Goal: Entertainment & Leisure: Consume media (video, audio)

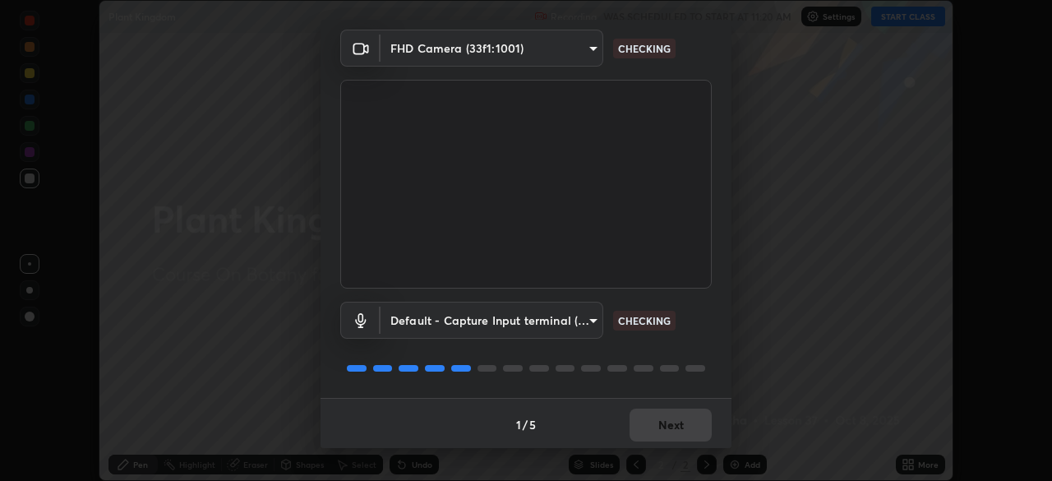
scroll to position [58, 0]
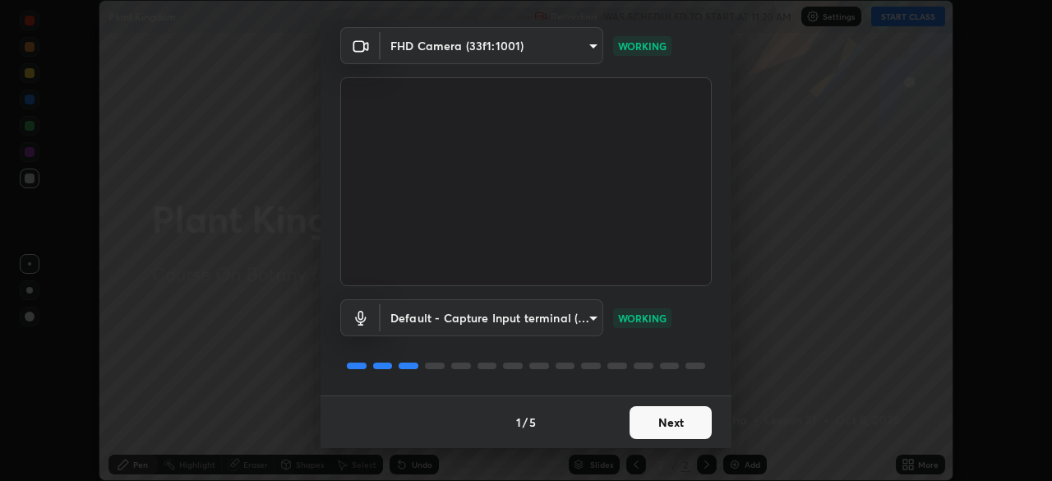
click at [666, 414] on button "Next" at bounding box center [671, 422] width 82 height 33
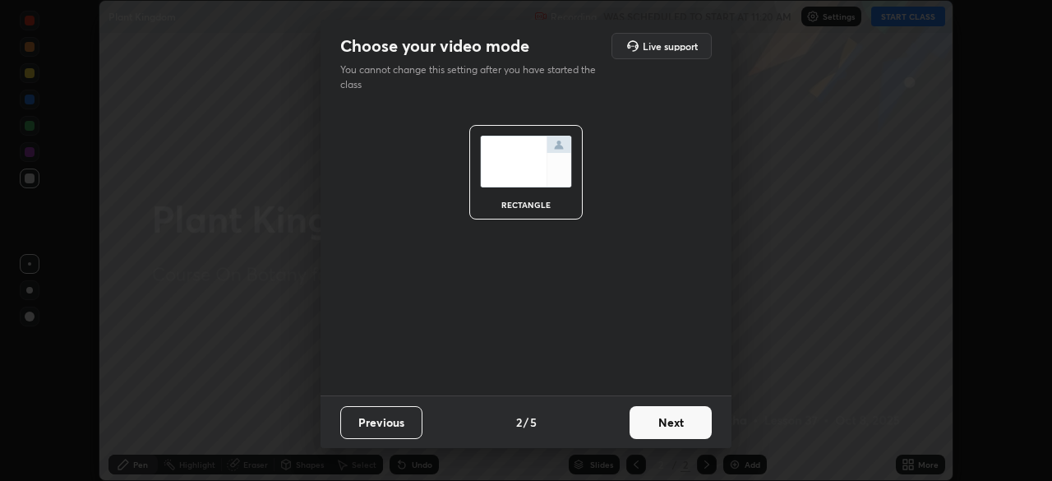
click at [682, 420] on button "Next" at bounding box center [671, 422] width 82 height 33
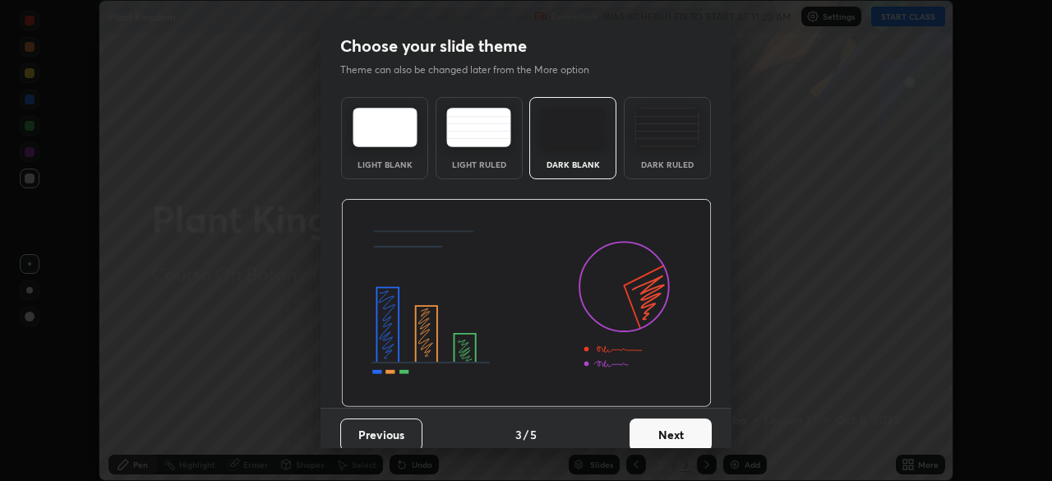
click at [690, 420] on button "Next" at bounding box center [671, 434] width 82 height 33
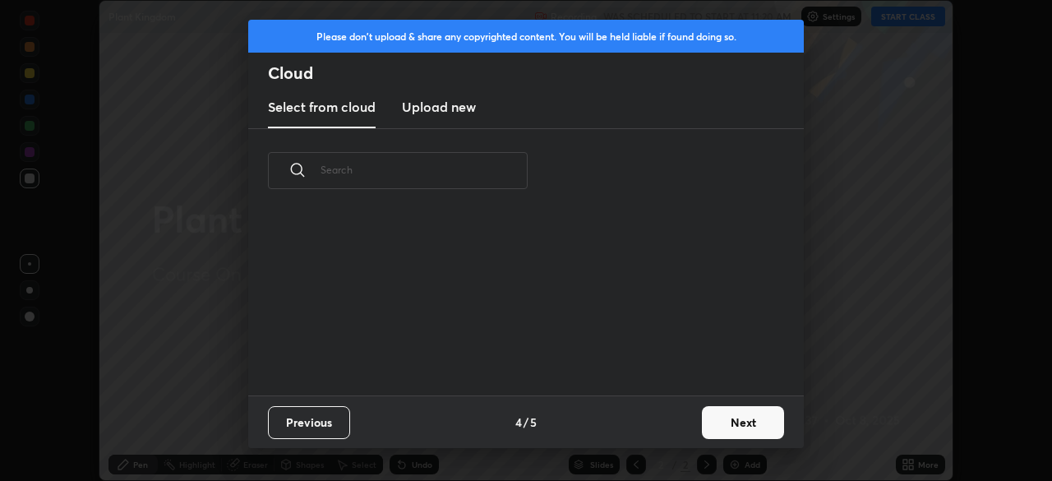
click at [710, 422] on button "Next" at bounding box center [743, 422] width 82 height 33
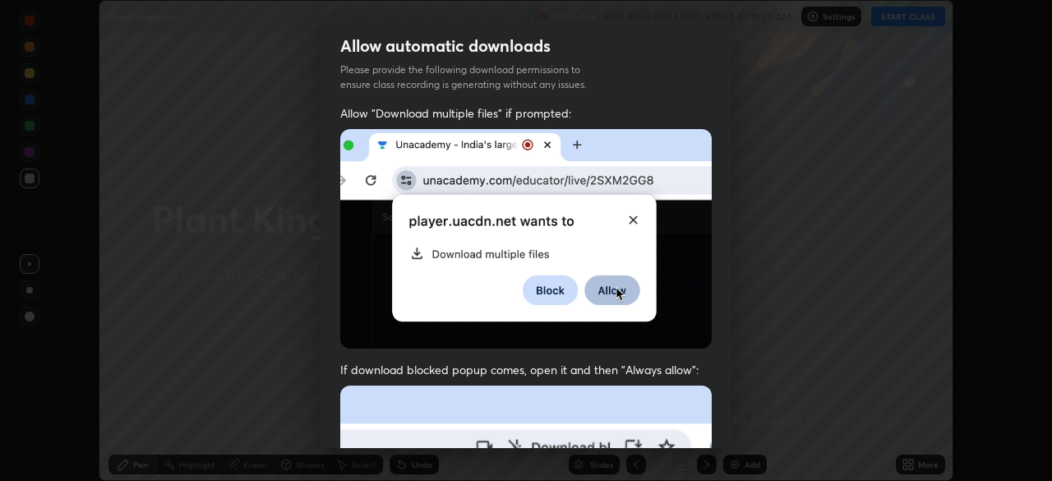
click at [737, 418] on div "Allow automatic downloads Please provide the following download permissions to …" at bounding box center [526, 240] width 1052 height 481
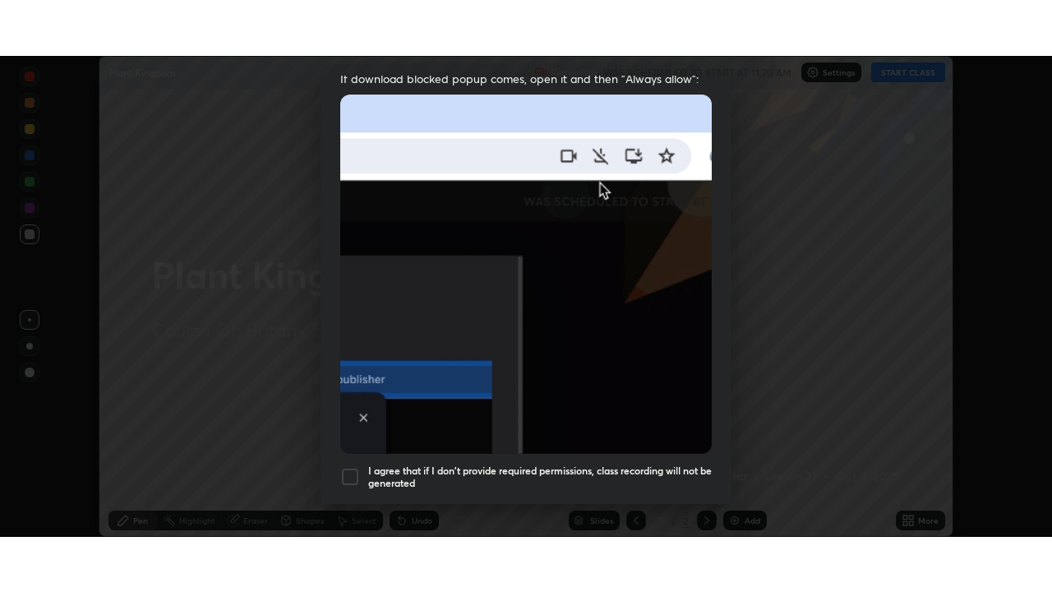
scroll to position [394, 0]
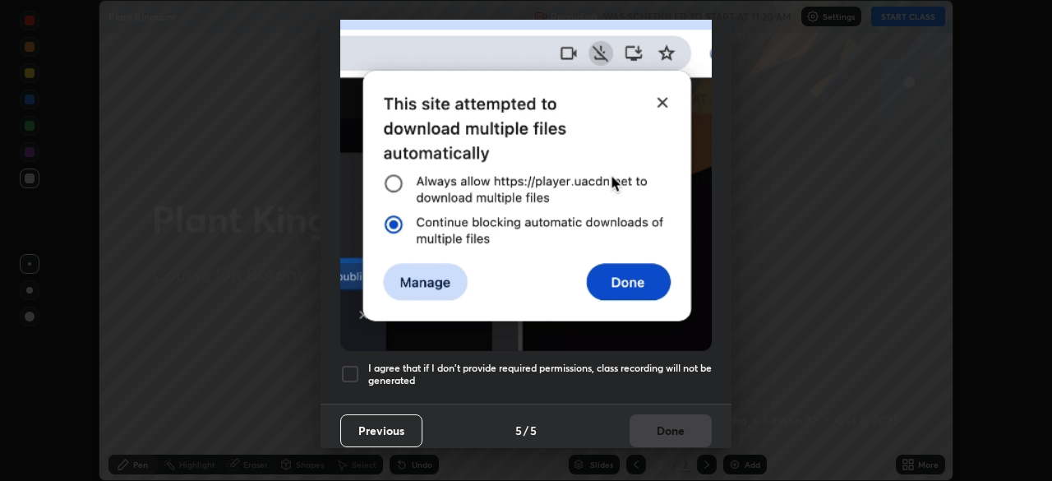
click at [354, 374] on div at bounding box center [350, 374] width 20 height 20
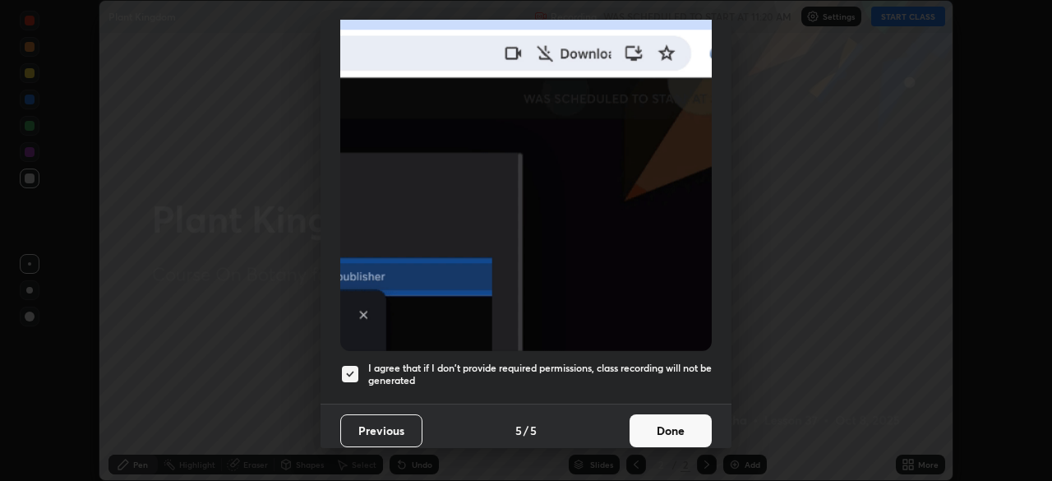
click at [645, 416] on button "Done" at bounding box center [671, 430] width 82 height 33
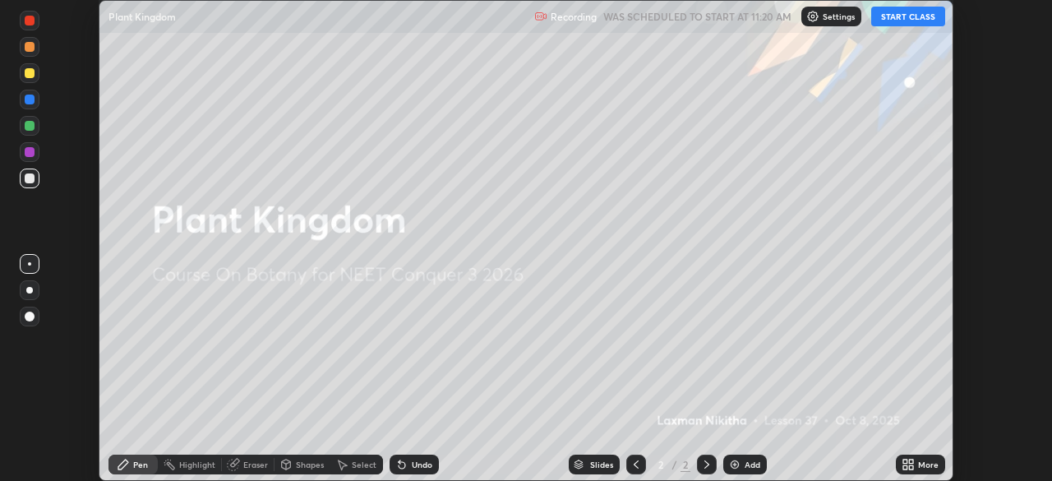
click at [904, 21] on button "START CLASS" at bounding box center [909, 17] width 74 height 20
click at [922, 469] on div "More" at bounding box center [920, 465] width 49 height 20
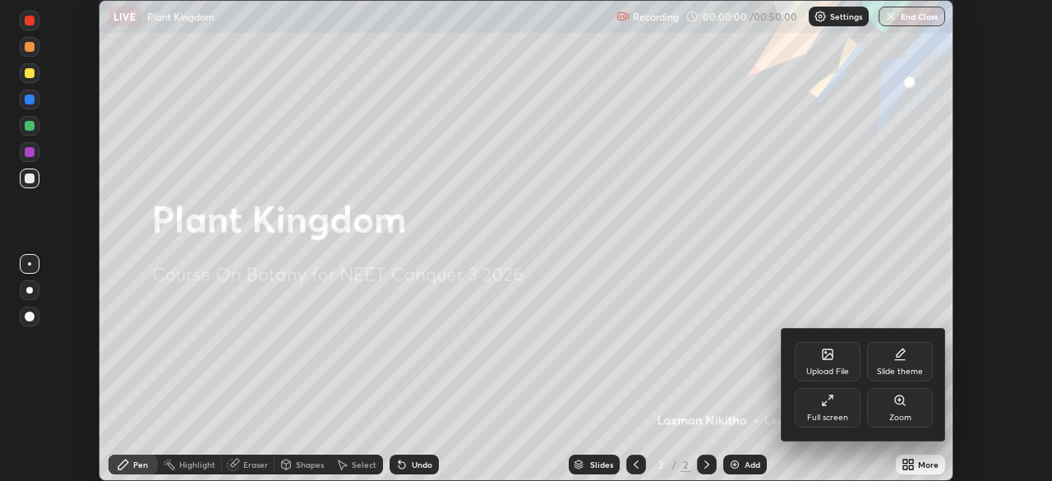
click at [920, 464] on div at bounding box center [526, 240] width 1052 height 481
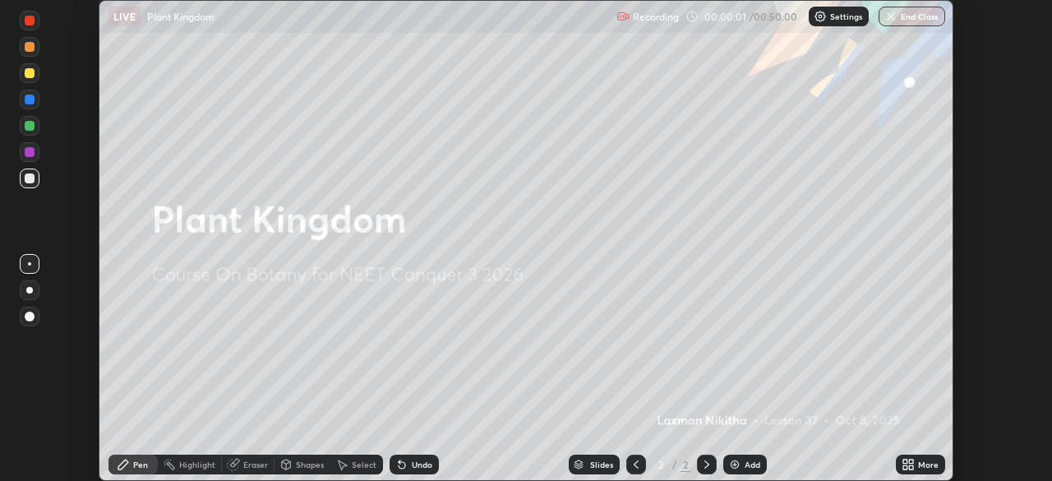
click at [927, 465] on div "More" at bounding box center [928, 464] width 21 height 8
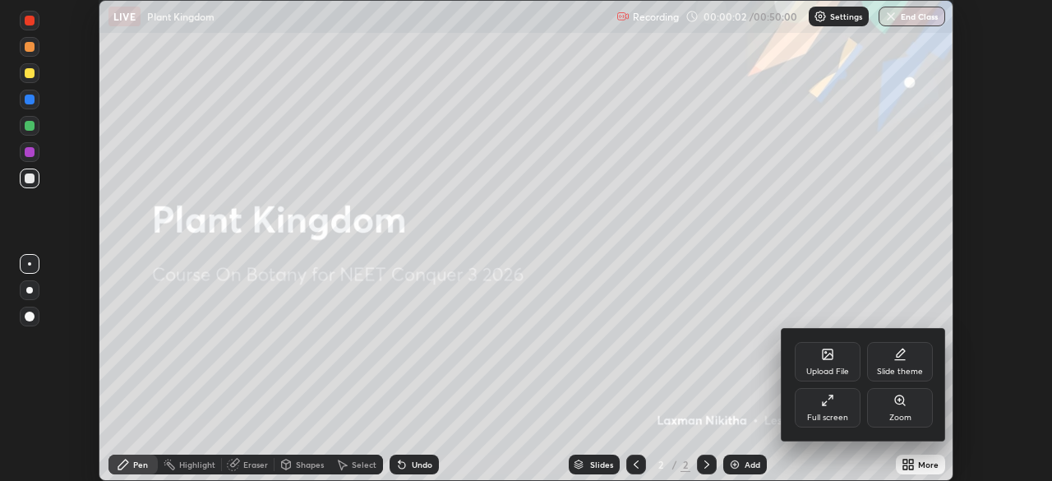
click at [843, 415] on div "Full screen" at bounding box center [827, 418] width 41 height 8
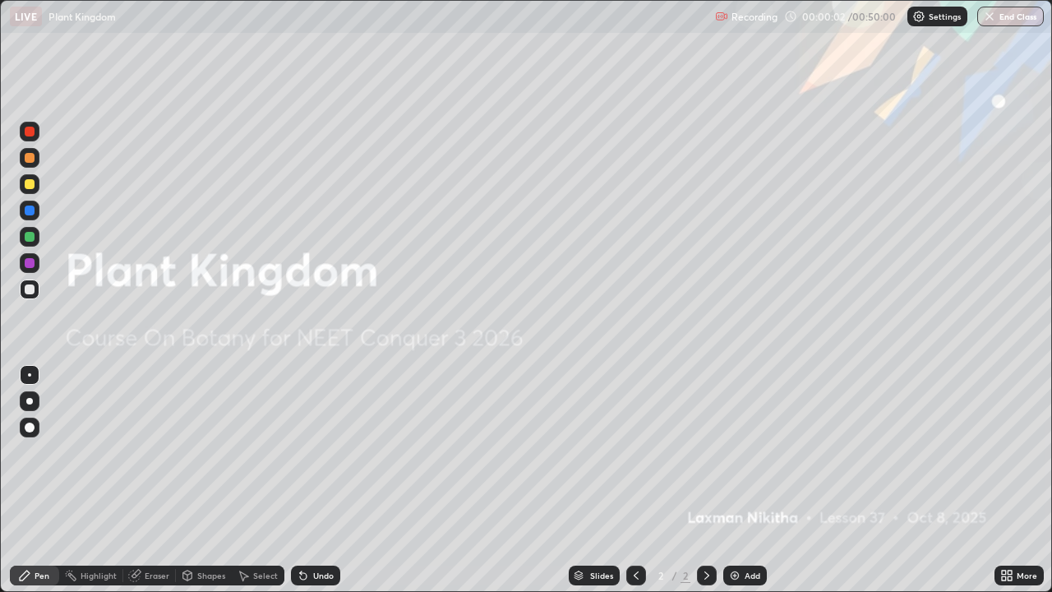
scroll to position [592, 1052]
click at [741, 480] on div "Add" at bounding box center [746, 576] width 44 height 20
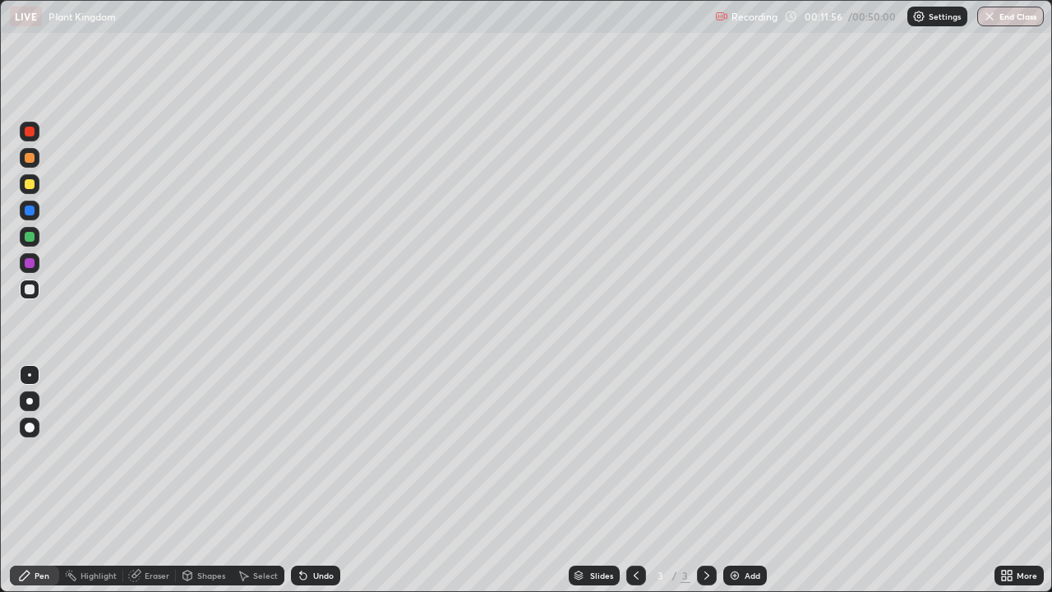
click at [34, 292] on div at bounding box center [30, 289] width 10 height 10
click at [30, 264] on div at bounding box center [30, 263] width 10 height 10
click at [30, 185] on div at bounding box center [30, 184] width 10 height 10
click at [317, 480] on div "Undo" at bounding box center [315, 576] width 49 height 20
click at [319, 480] on div "Undo" at bounding box center [323, 575] width 21 height 8
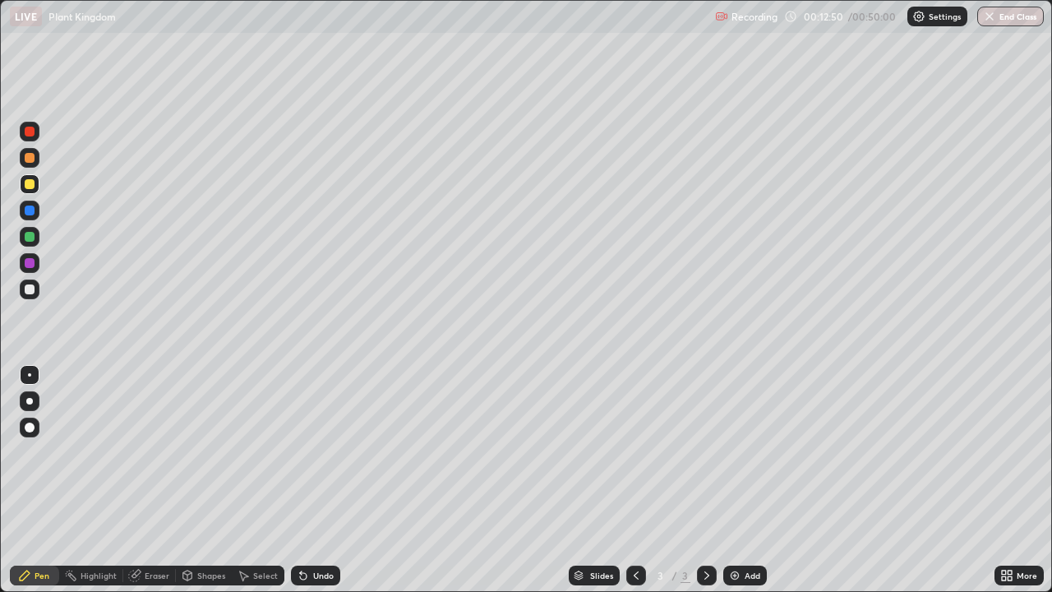
click at [320, 480] on div "Undo" at bounding box center [323, 575] width 21 height 8
click at [319, 480] on div "Undo" at bounding box center [323, 575] width 21 height 8
click at [320, 480] on div "Undo" at bounding box center [323, 575] width 21 height 8
click at [321, 480] on div "Undo" at bounding box center [315, 576] width 49 height 20
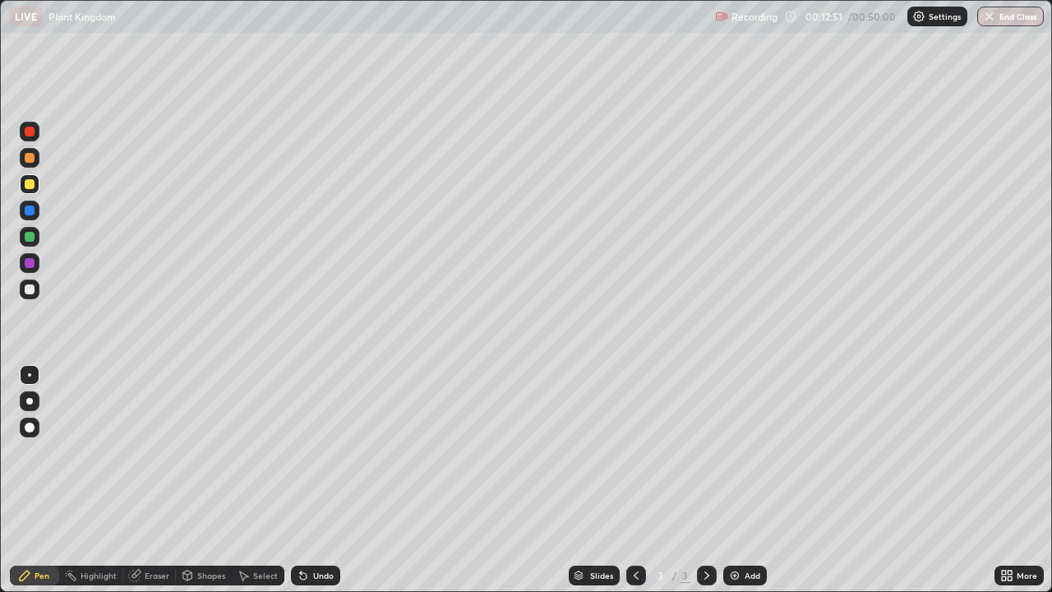
click at [321, 480] on div "Undo" at bounding box center [323, 575] width 21 height 8
click at [320, 480] on div "Undo" at bounding box center [315, 576] width 49 height 20
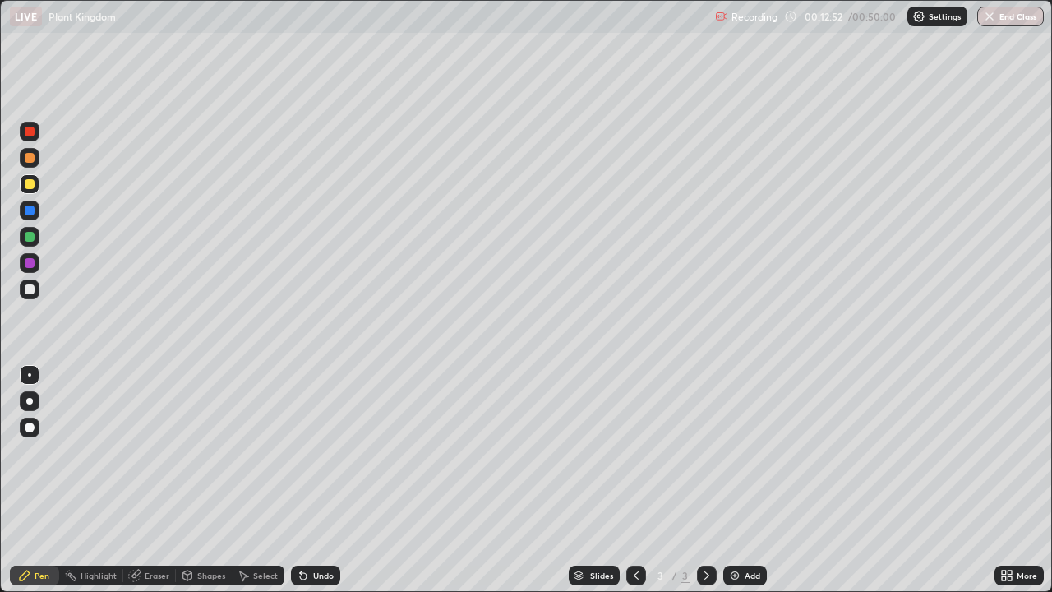
click at [319, 480] on div "Undo" at bounding box center [315, 576] width 49 height 20
click at [318, 480] on div "Undo" at bounding box center [315, 576] width 49 height 20
click at [30, 160] on div at bounding box center [30, 158] width 10 height 10
click at [31, 270] on div at bounding box center [30, 263] width 20 height 20
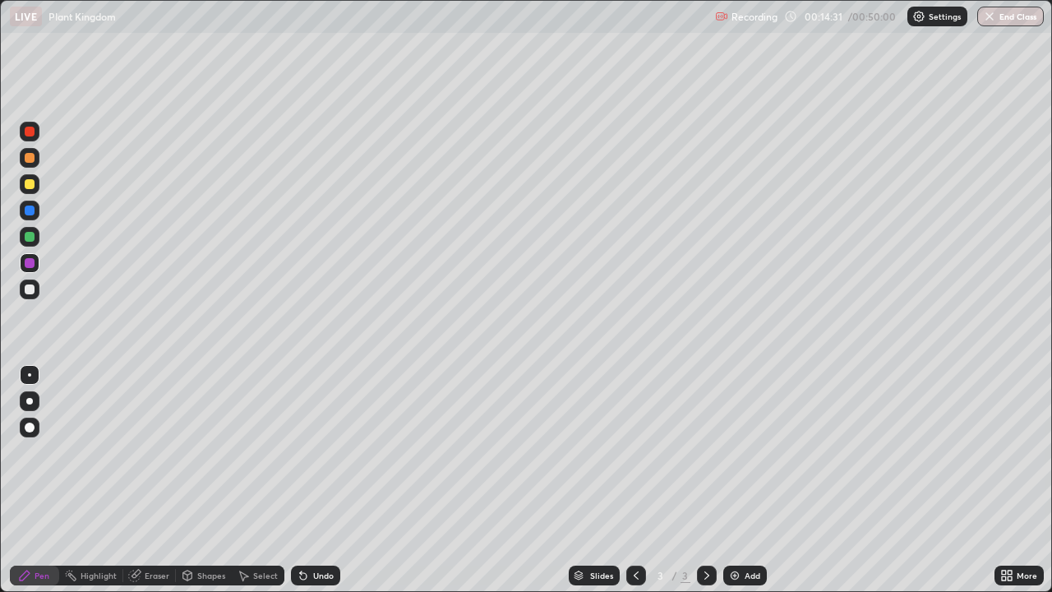
click at [30, 297] on div at bounding box center [30, 290] width 20 height 20
click at [31, 164] on div at bounding box center [30, 158] width 20 height 20
click at [31, 241] on div at bounding box center [30, 237] width 10 height 10
click at [739, 480] on img at bounding box center [734, 575] width 13 height 13
click at [30, 293] on div at bounding box center [30, 289] width 10 height 10
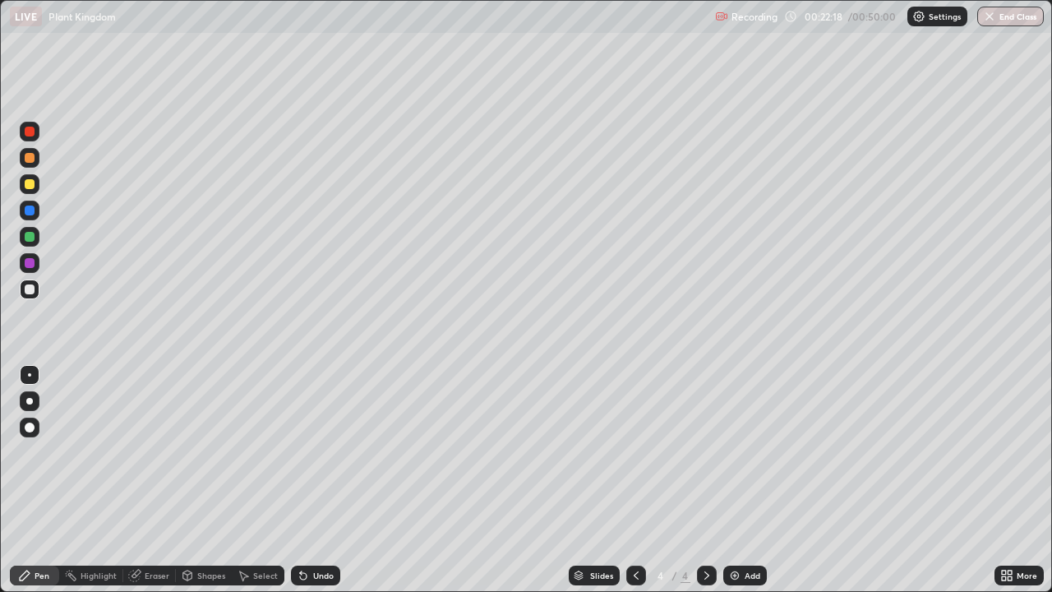
click at [31, 265] on div at bounding box center [30, 263] width 10 height 10
click at [329, 480] on div "Undo" at bounding box center [323, 575] width 21 height 8
click at [328, 480] on div "Undo" at bounding box center [323, 575] width 21 height 8
click at [324, 480] on div "Undo" at bounding box center [323, 575] width 21 height 8
click at [30, 289] on div at bounding box center [30, 289] width 10 height 10
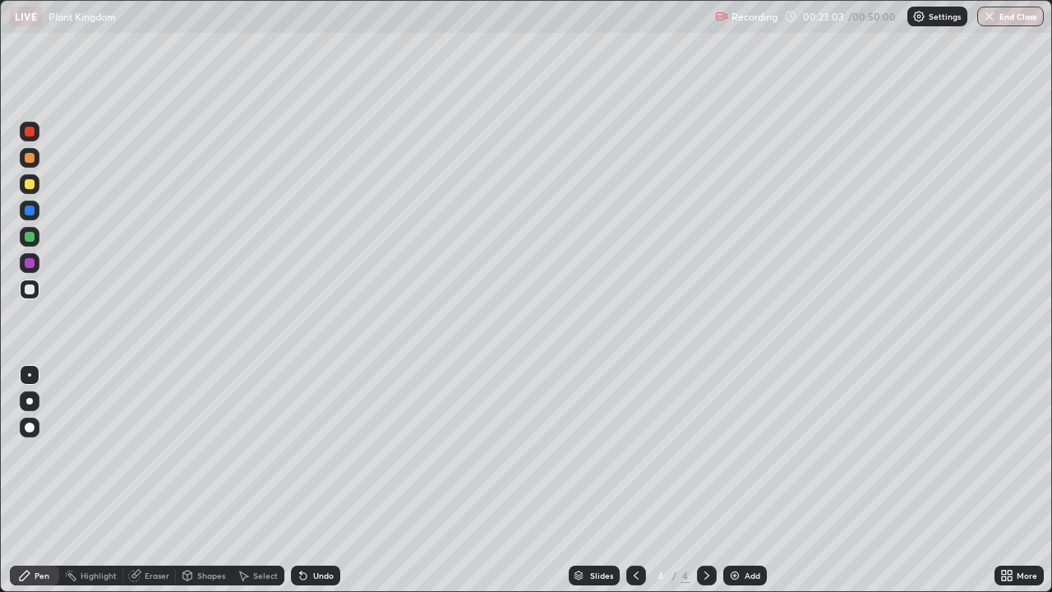
click at [30, 267] on div at bounding box center [30, 263] width 10 height 10
click at [29, 293] on div at bounding box center [30, 289] width 10 height 10
click at [34, 271] on div at bounding box center [30, 263] width 20 height 20
click at [31, 293] on div at bounding box center [30, 289] width 10 height 10
click at [34, 192] on div at bounding box center [30, 184] width 20 height 20
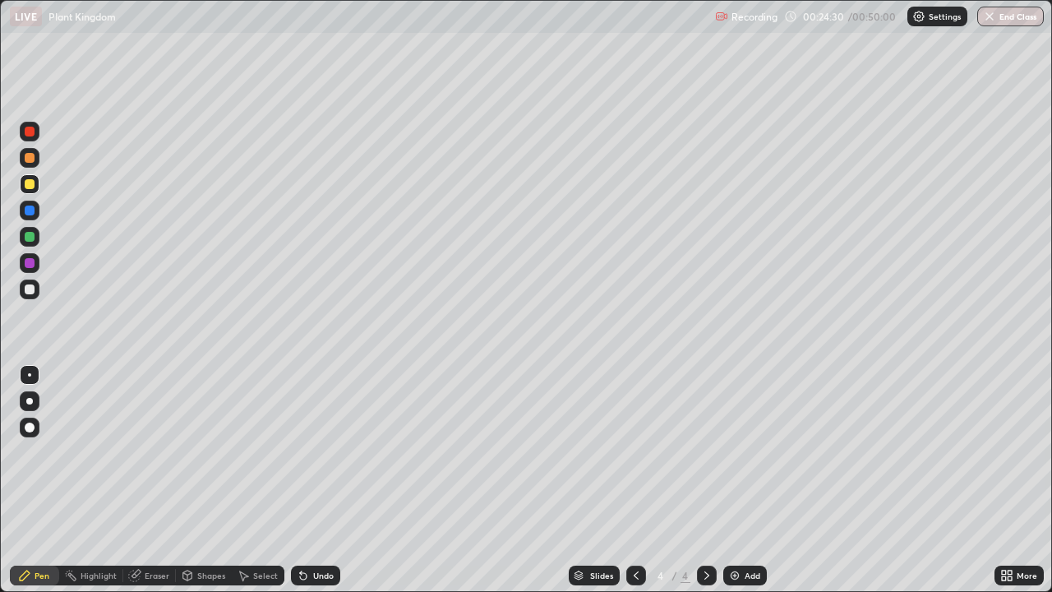
click at [31, 241] on div at bounding box center [30, 237] width 10 height 10
click at [29, 292] on div at bounding box center [30, 289] width 10 height 10
click at [33, 185] on div at bounding box center [30, 184] width 10 height 10
click at [28, 289] on div at bounding box center [30, 289] width 10 height 10
click at [325, 480] on div "Undo" at bounding box center [323, 575] width 21 height 8
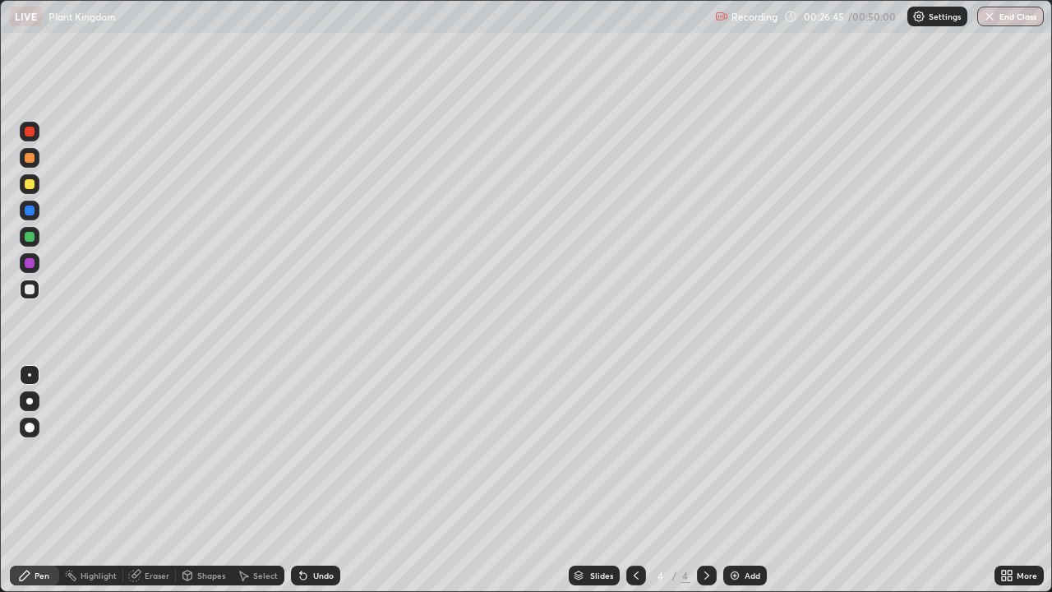
click at [325, 480] on div "Undo" at bounding box center [323, 575] width 21 height 8
click at [324, 480] on div "Undo" at bounding box center [323, 575] width 21 height 8
click at [31, 187] on div at bounding box center [30, 184] width 10 height 10
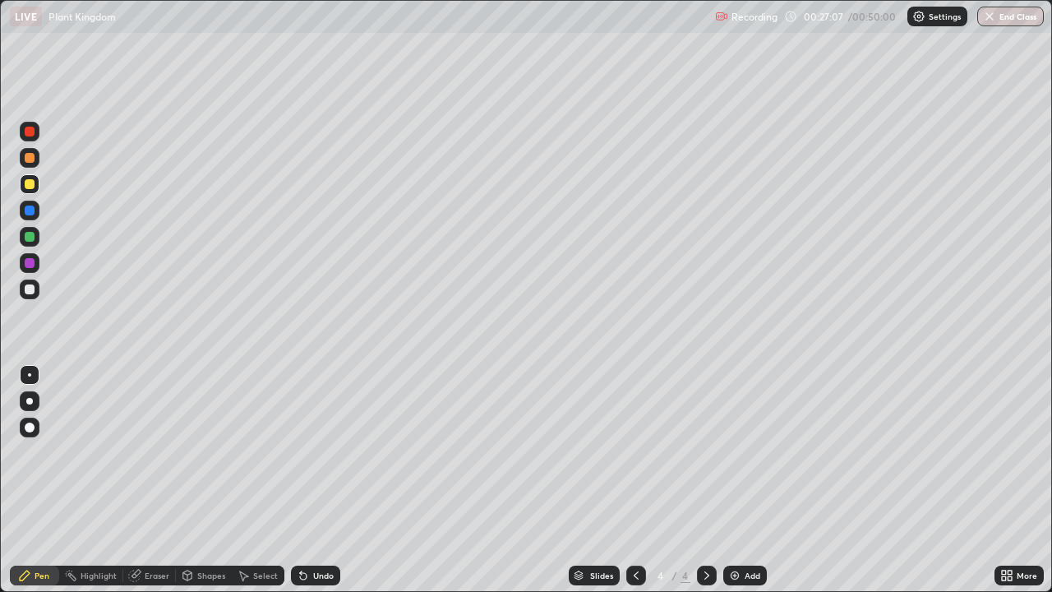
click at [27, 289] on div at bounding box center [30, 289] width 10 height 10
click at [30, 185] on div at bounding box center [30, 184] width 10 height 10
click at [747, 480] on div "Add" at bounding box center [753, 575] width 16 height 8
click at [32, 157] on div at bounding box center [30, 158] width 10 height 10
click at [29, 263] on div at bounding box center [30, 263] width 10 height 10
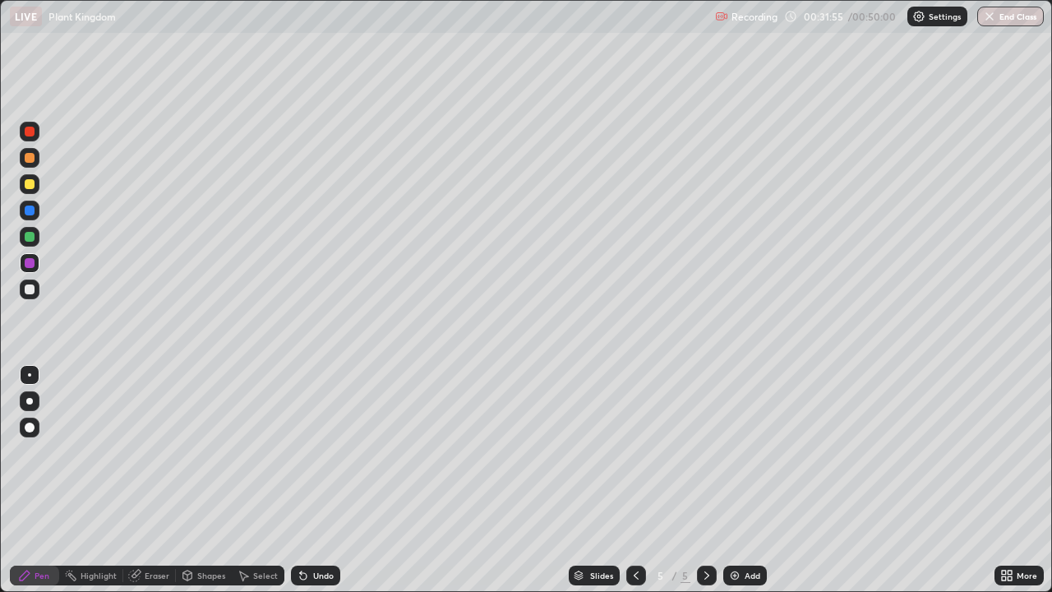
click at [332, 480] on div "Undo" at bounding box center [315, 576] width 49 height 20
click at [323, 480] on div "Undo" at bounding box center [323, 575] width 21 height 8
click at [752, 480] on div "Add" at bounding box center [746, 576] width 44 height 20
click at [30, 289] on div at bounding box center [30, 289] width 10 height 10
click at [25, 264] on div at bounding box center [30, 263] width 10 height 10
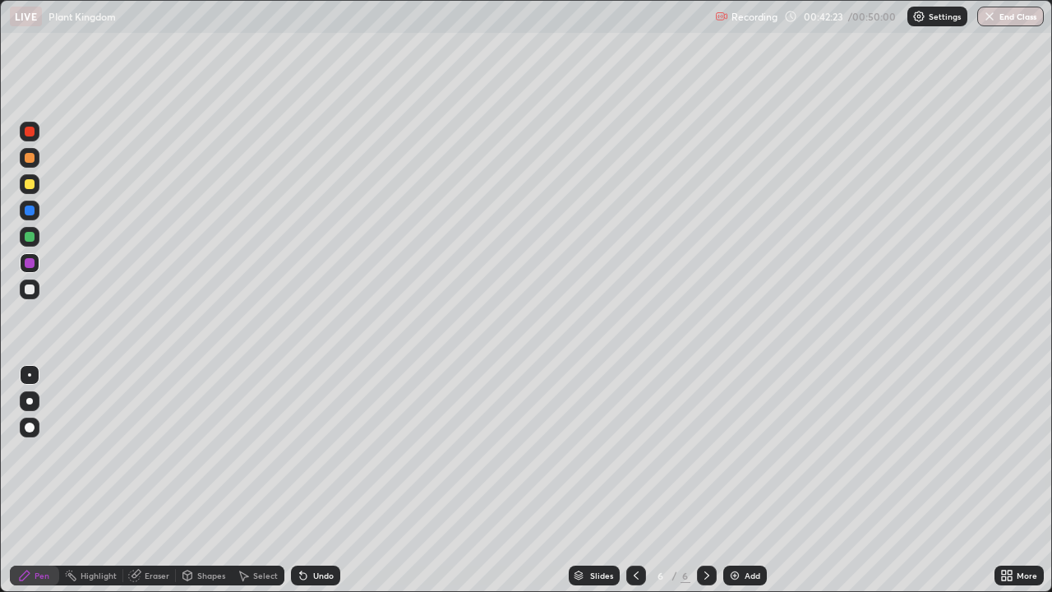
click at [747, 480] on div "Add" at bounding box center [753, 575] width 16 height 8
click at [28, 294] on div at bounding box center [30, 289] width 10 height 10
click at [635, 480] on icon at bounding box center [636, 575] width 13 height 13
click at [327, 480] on div "Undo" at bounding box center [323, 575] width 21 height 8
click at [331, 480] on div "Undo" at bounding box center [323, 575] width 21 height 8
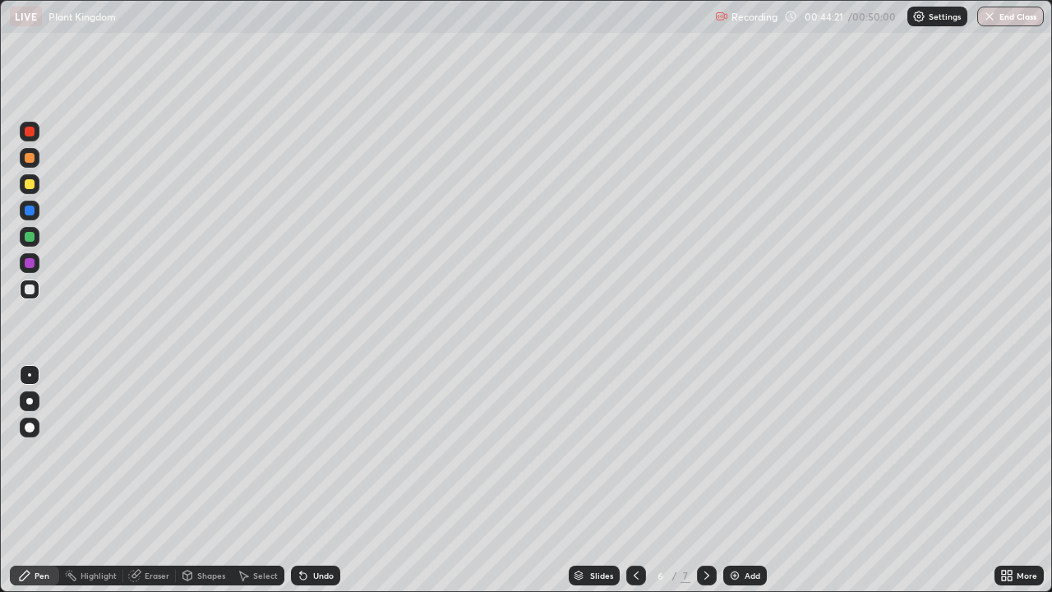
click at [329, 480] on div "Undo" at bounding box center [323, 575] width 21 height 8
click at [323, 480] on div "Undo" at bounding box center [315, 576] width 49 height 20
click at [329, 480] on div "Undo" at bounding box center [323, 575] width 21 height 8
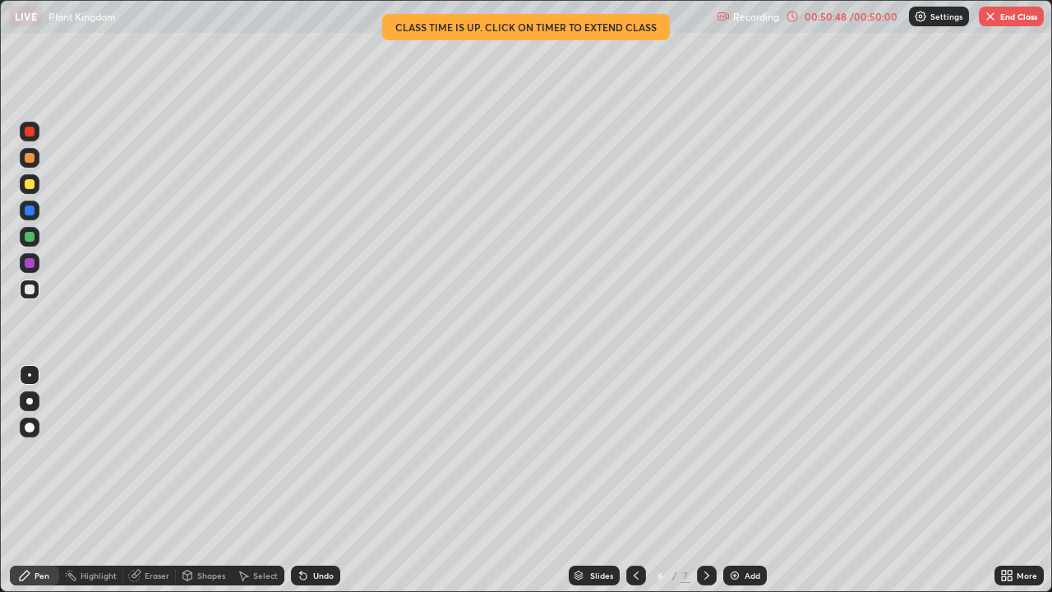
click at [994, 18] on img "button" at bounding box center [990, 16] width 13 height 13
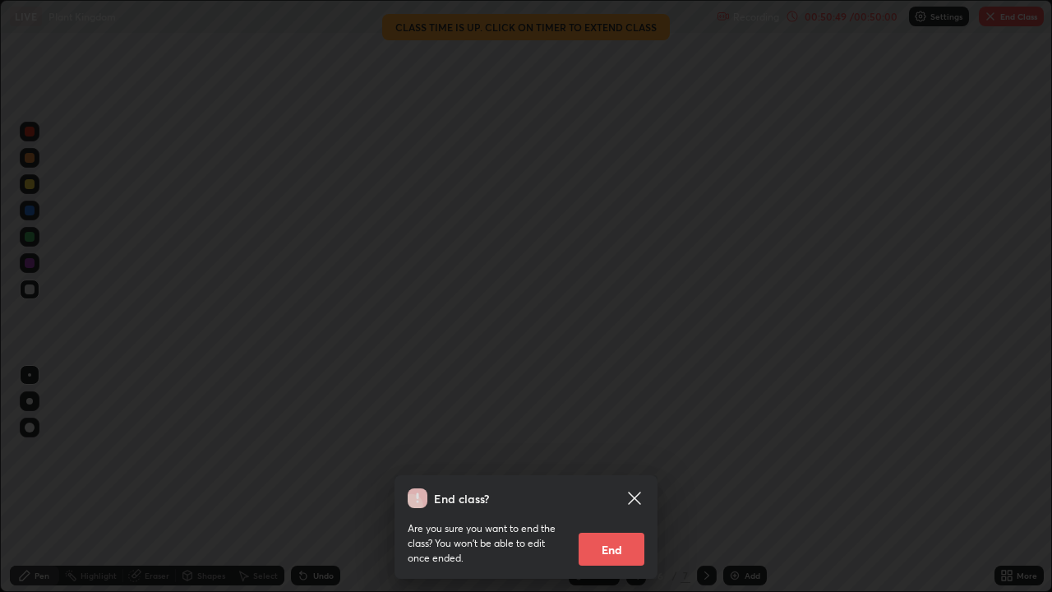
click at [624, 480] on button "End" at bounding box center [612, 549] width 66 height 33
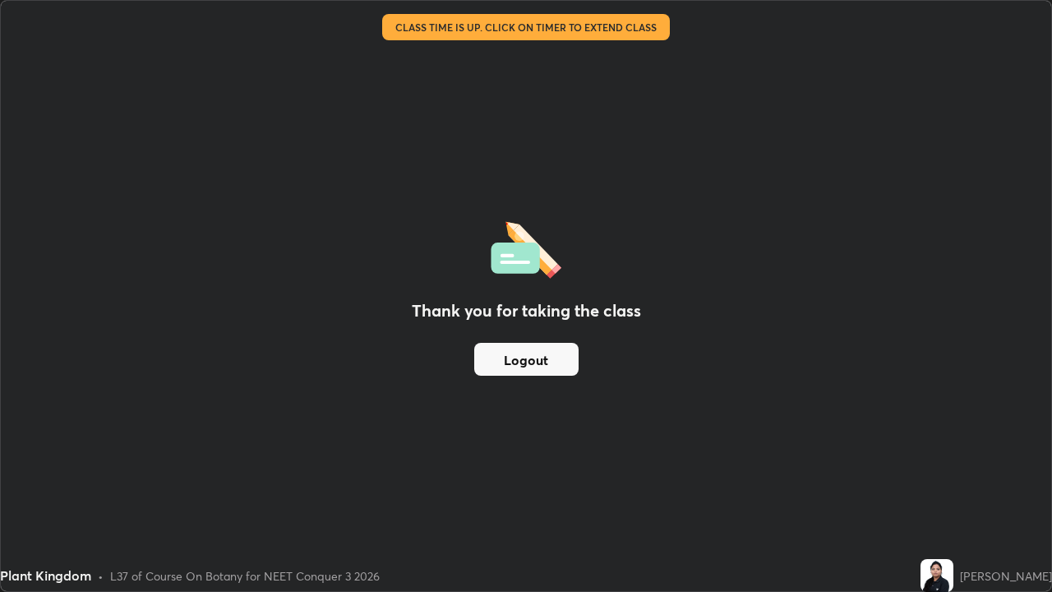
click at [547, 361] on button "Logout" at bounding box center [526, 359] width 104 height 33
click at [543, 360] on button "Logout" at bounding box center [526, 359] width 104 height 33
